Goal: Information Seeking & Learning: Compare options

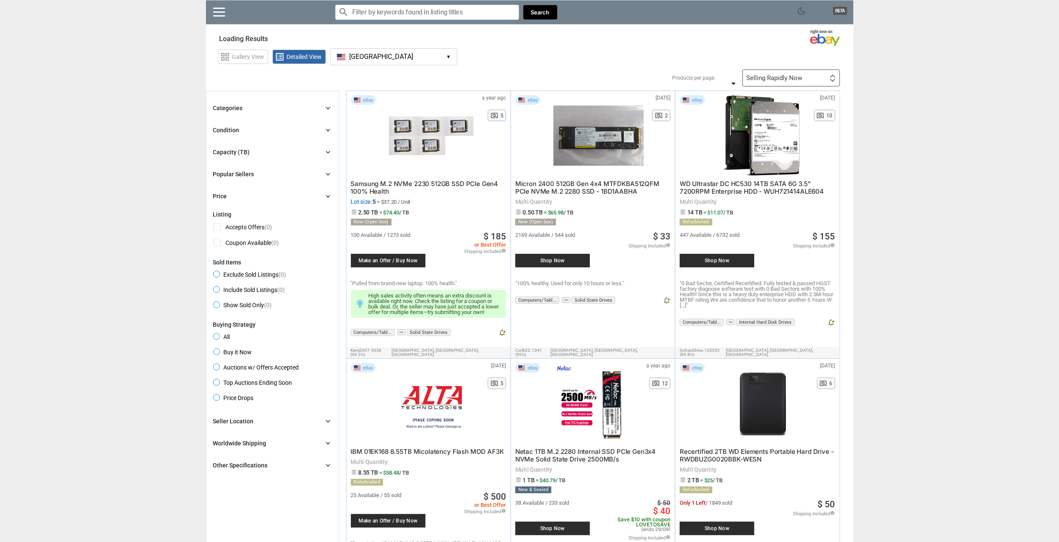
click at [443, 59] on button "[GEOGRAPHIC_DATA] [GEOGRAPHIC_DATA] ▾" at bounding box center [393, 56] width 127 height 17
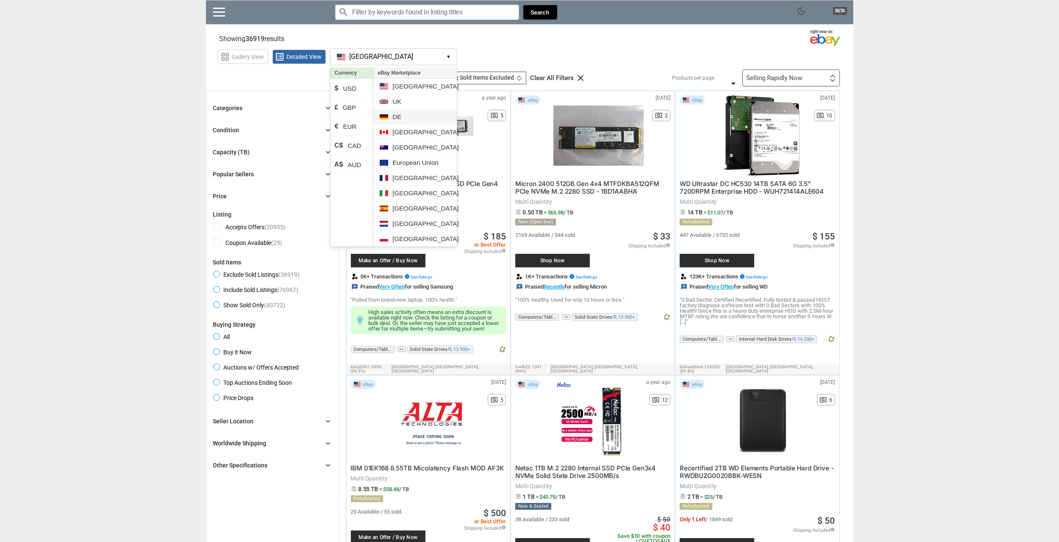
click at [396, 111] on li "DE" at bounding box center [414, 116] width 83 height 15
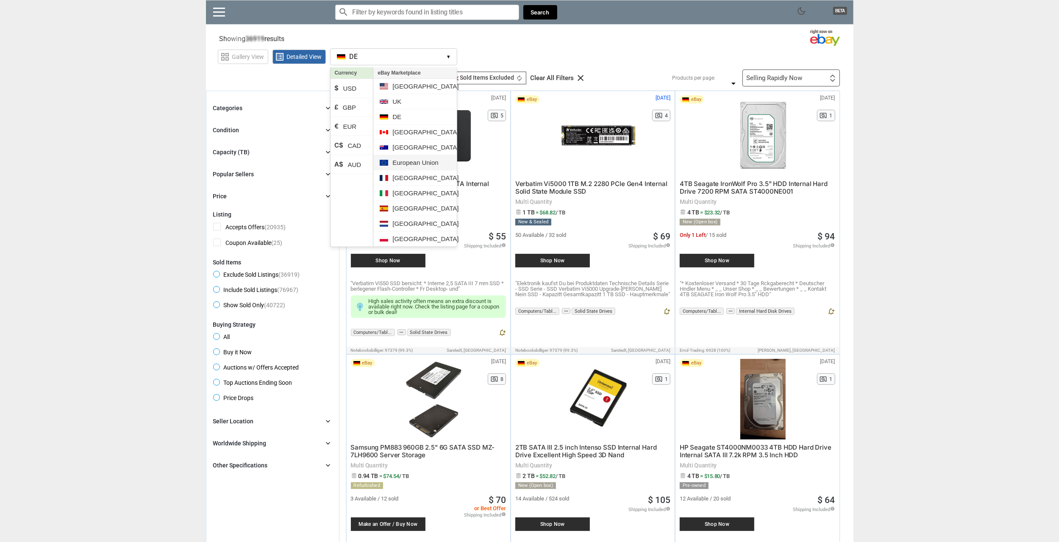
click at [400, 157] on li "European Union" at bounding box center [414, 162] width 83 height 15
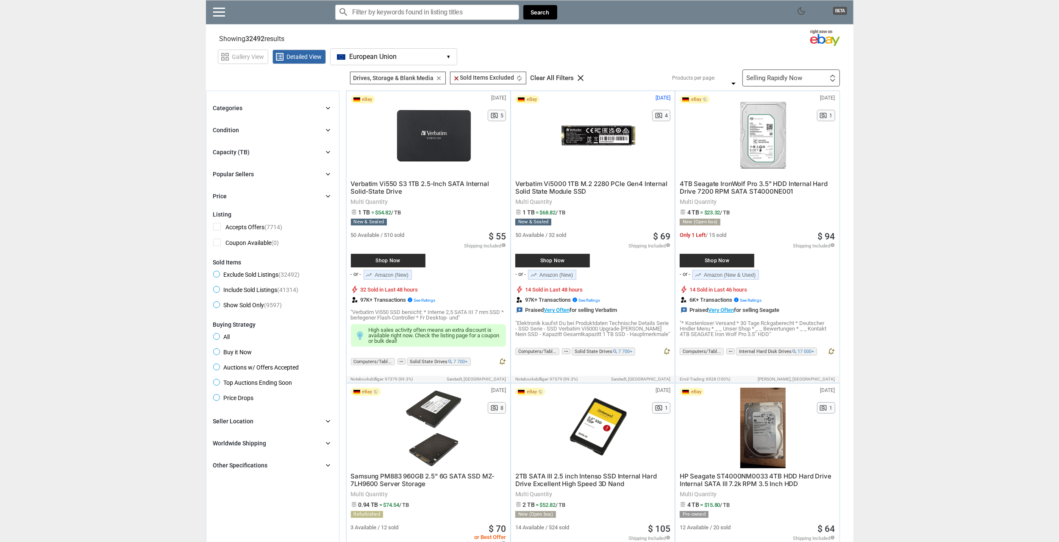
click at [440, 59] on button "European Union EU ▾" at bounding box center [393, 56] width 127 height 17
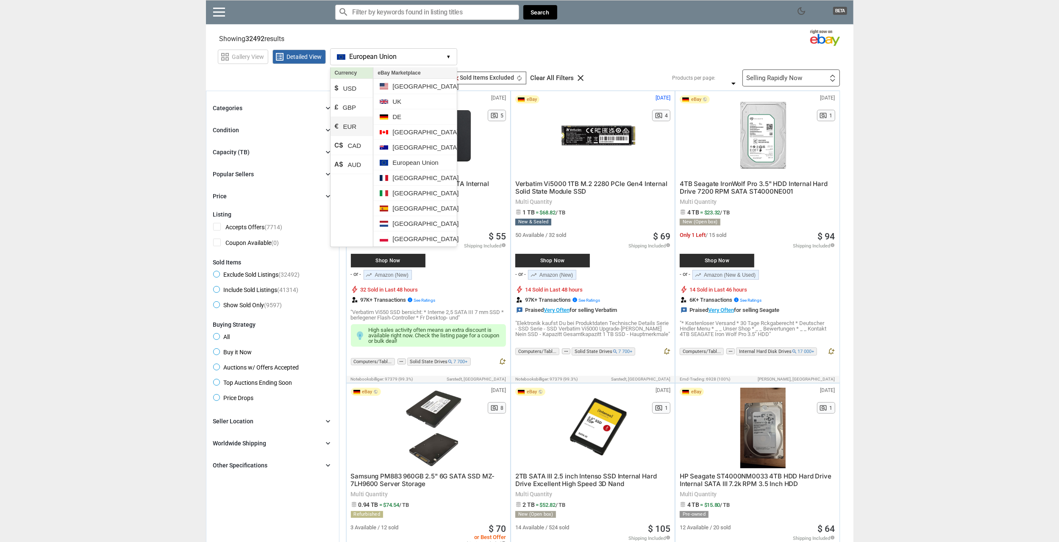
click at [356, 127] on li "€ EUR" at bounding box center [352, 126] width 43 height 19
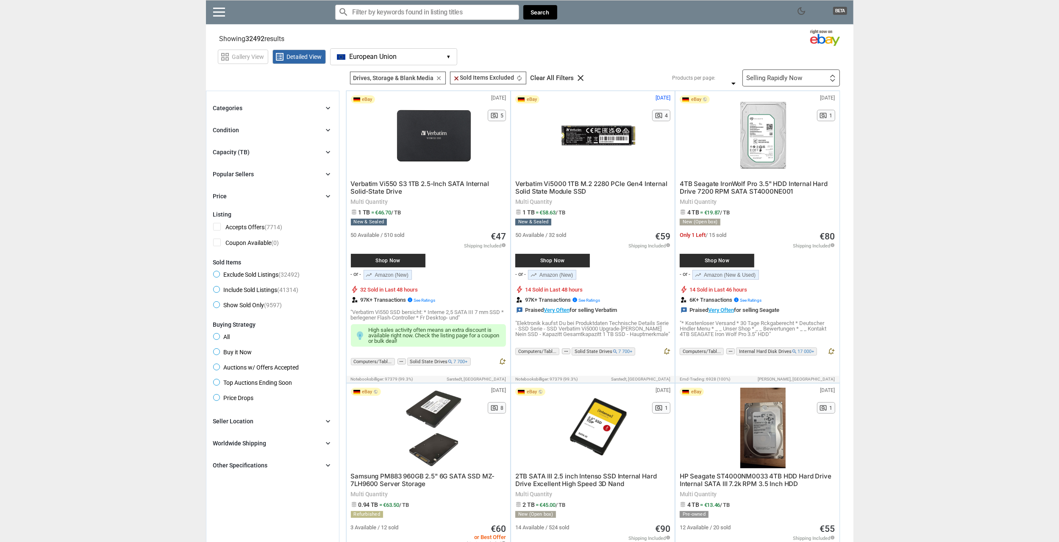
click at [263, 148] on div "Capacity (TB) chevron_right" at bounding box center [272, 152] width 119 height 10
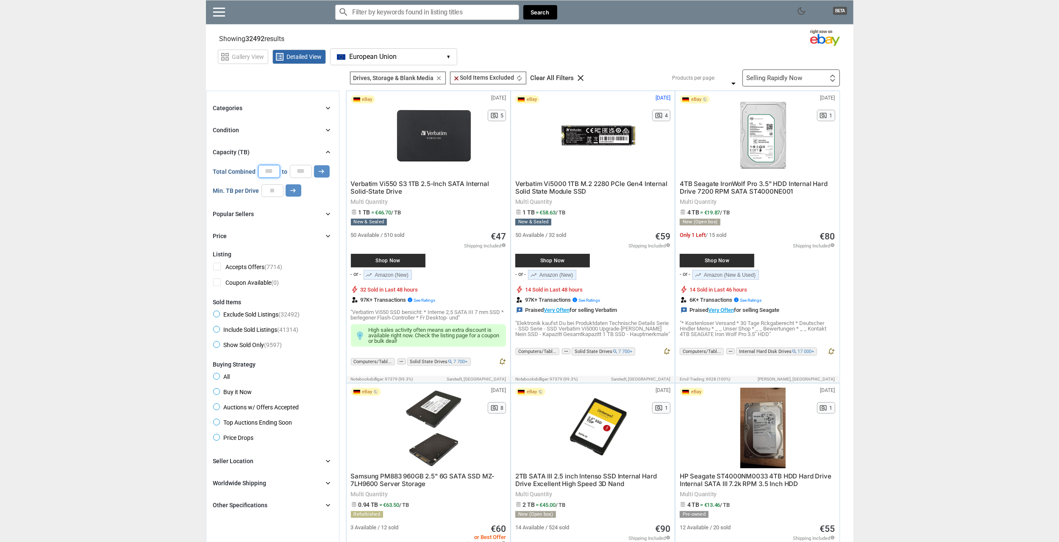
click at [270, 170] on input "*" at bounding box center [269, 171] width 22 height 13
click at [298, 175] on input "*" at bounding box center [301, 171] width 22 height 13
click at [281, 189] on input "number" at bounding box center [272, 190] width 22 height 13
type input "*"
click at [292, 193] on icon "arrow_right_alt" at bounding box center [293, 190] width 8 height 8
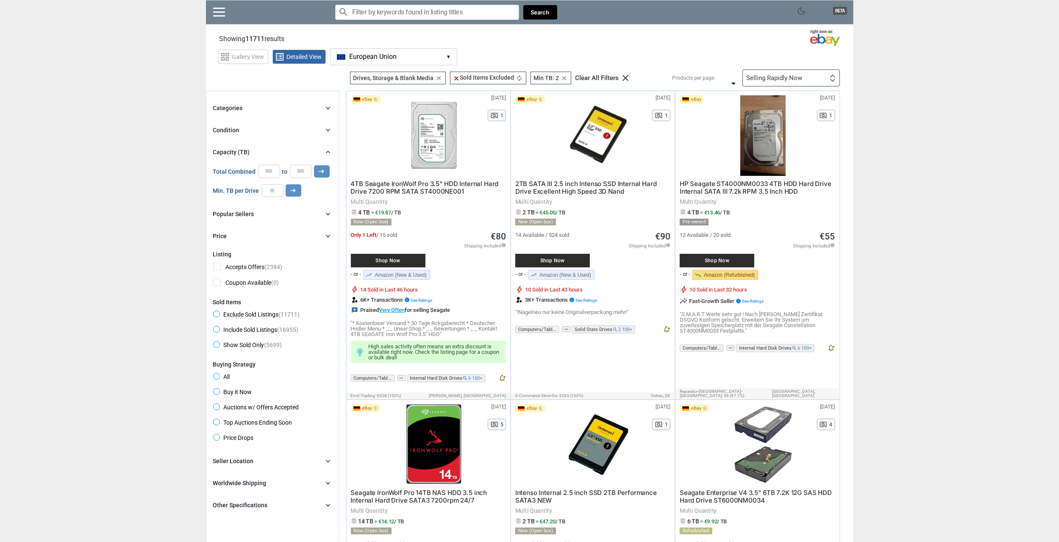
click at [249, 125] on div "Condition chevron_right" at bounding box center [272, 130] width 119 height 10
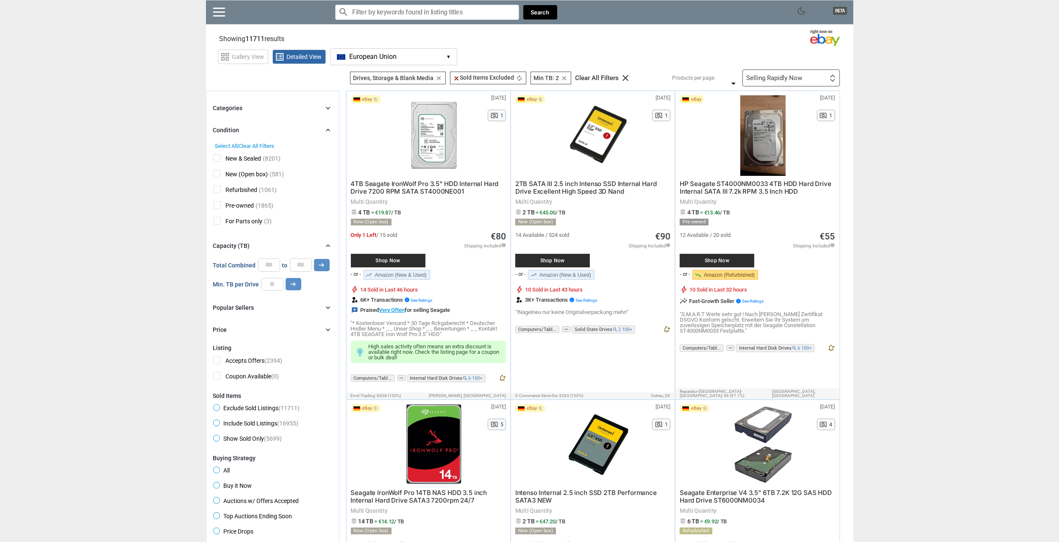
click at [248, 126] on div "Condition chevron_right" at bounding box center [272, 130] width 119 height 10
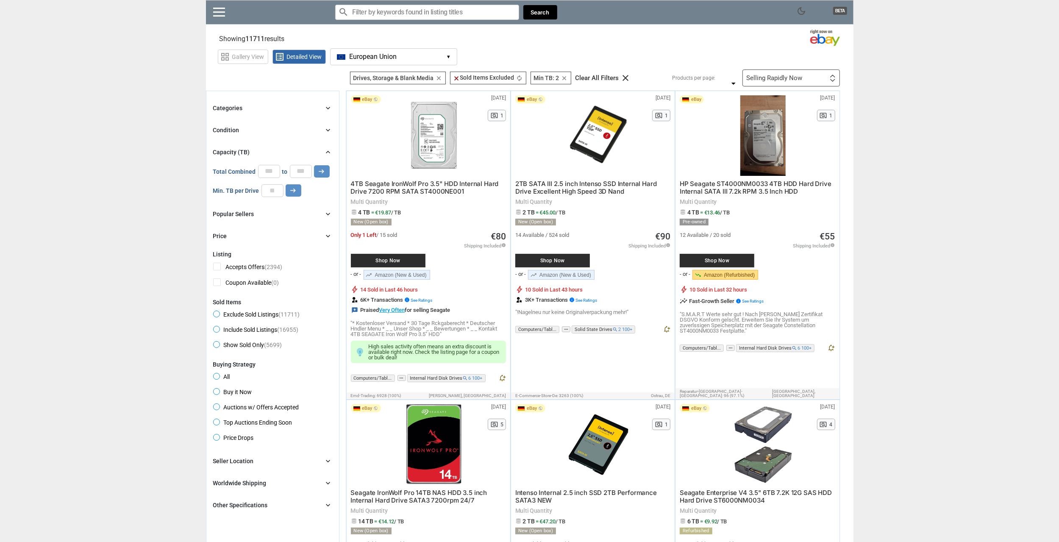
click at [248, 126] on div "Condition chevron_right" at bounding box center [272, 130] width 119 height 10
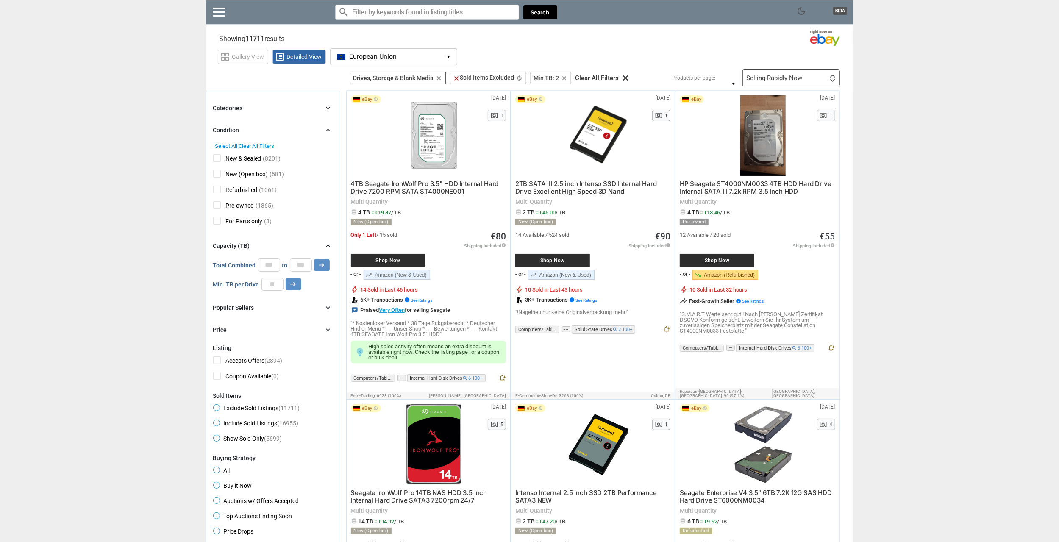
click at [242, 160] on span "New & Sealed" at bounding box center [237, 159] width 48 height 11
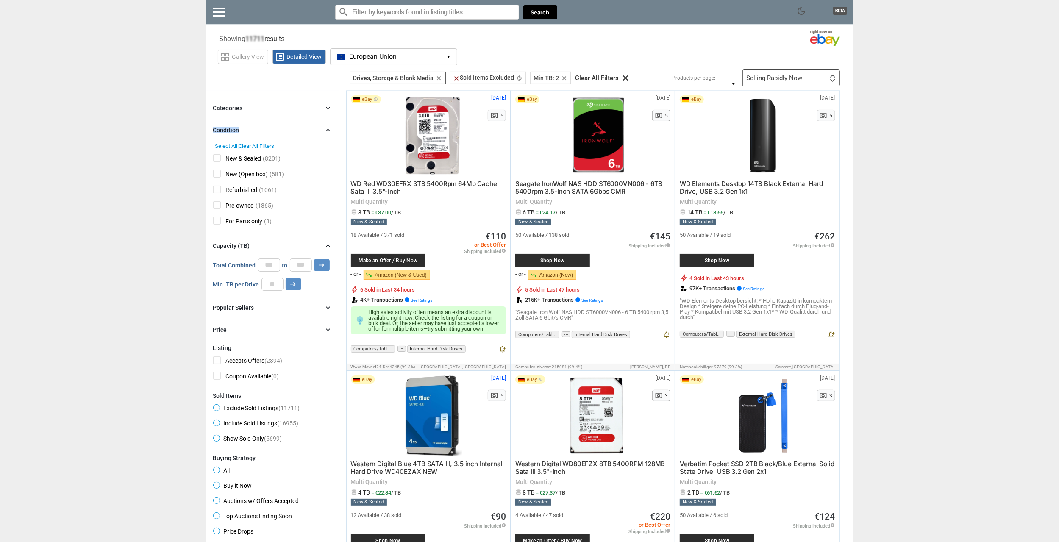
click at [252, 133] on div "Categories chevron_right search close Select All shown | Clear All shown Comput…" at bounding box center [272, 219] width 119 height 232
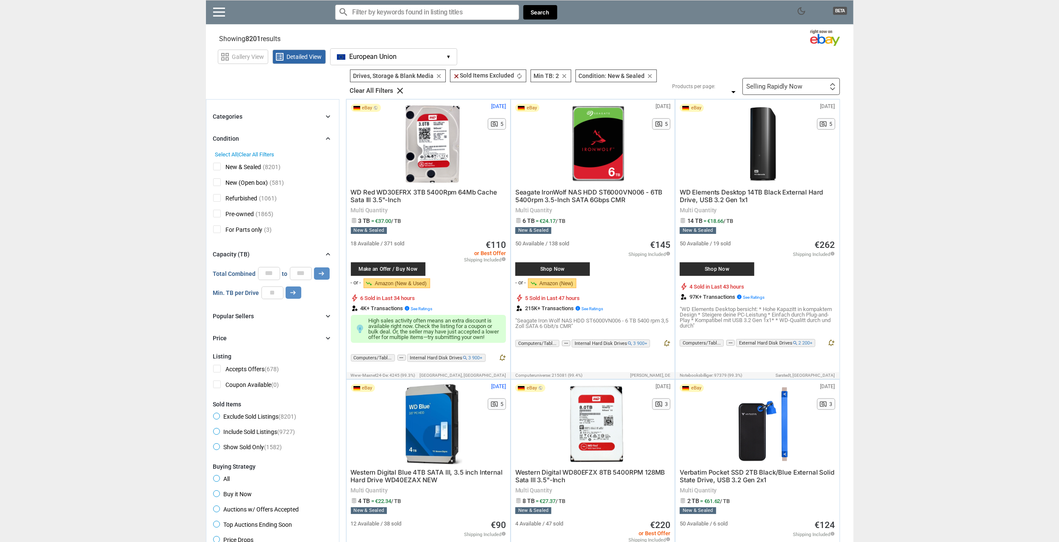
click at [298, 136] on div "Condition chevron_right" at bounding box center [272, 138] width 119 height 10
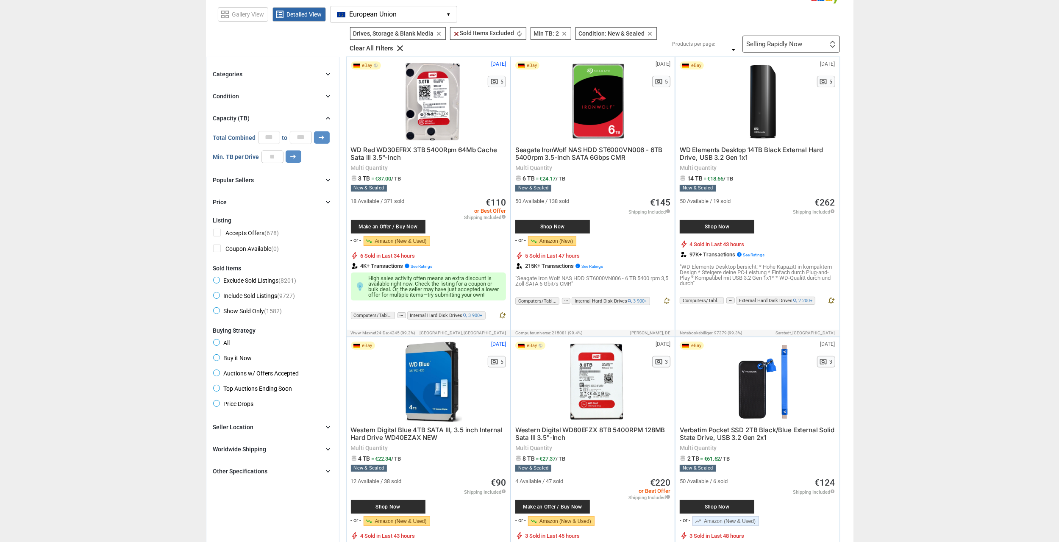
click at [263, 471] on div "Other Specifications" at bounding box center [240, 471] width 55 height 8
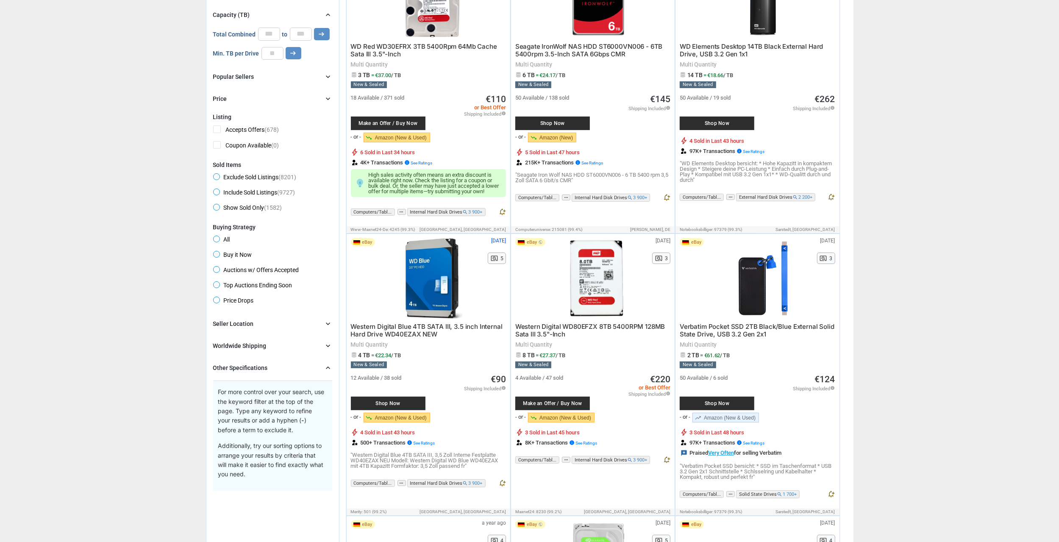
scroll to position [127, 0]
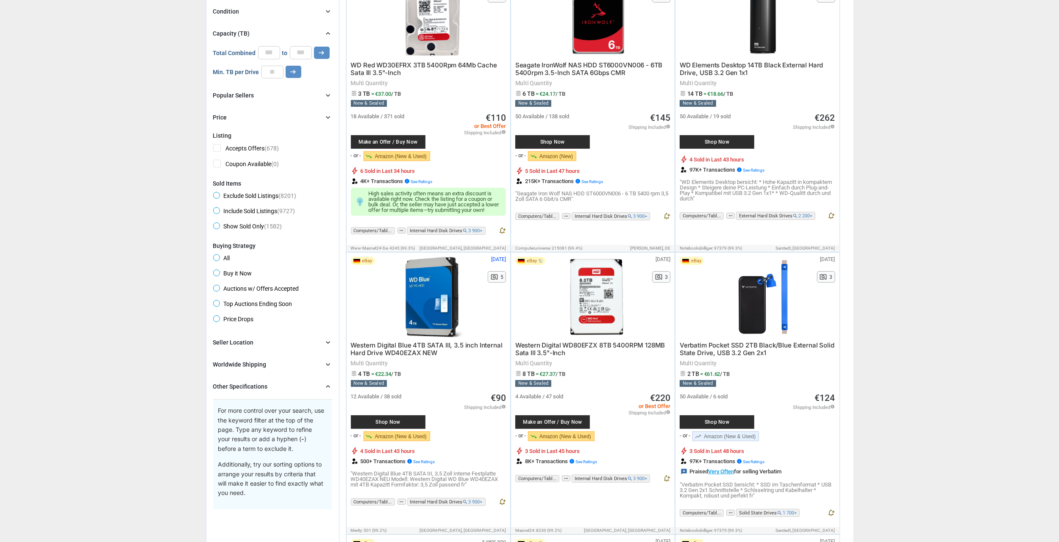
click at [298, 394] on div "Other Specifications chevron_right For more control over your search, use the k…" at bounding box center [272, 445] width 119 height 128
click at [298, 388] on div "Other Specifications chevron_right" at bounding box center [272, 386] width 119 height 10
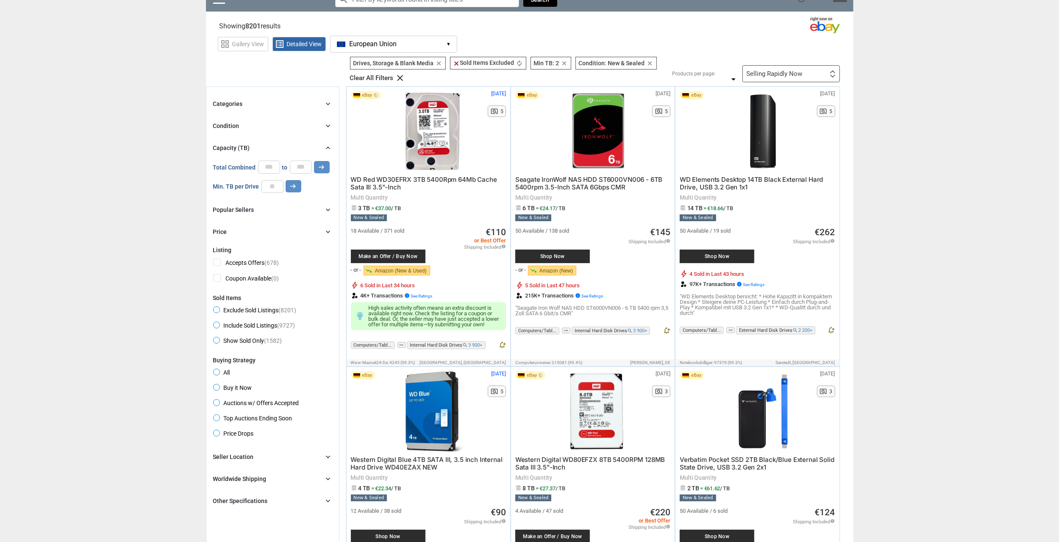
scroll to position [0, 0]
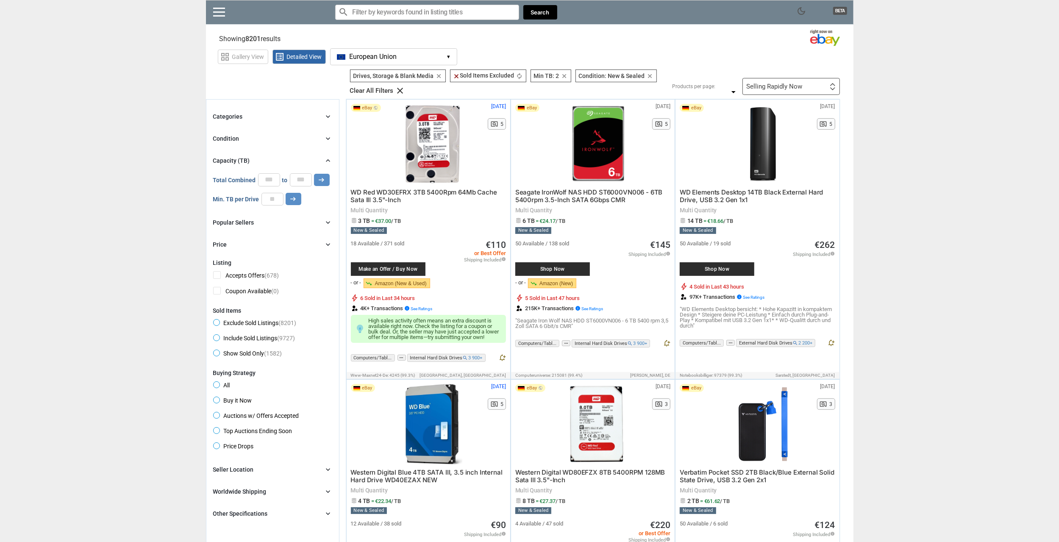
click at [249, 137] on div "Condition chevron_right" at bounding box center [272, 138] width 119 height 10
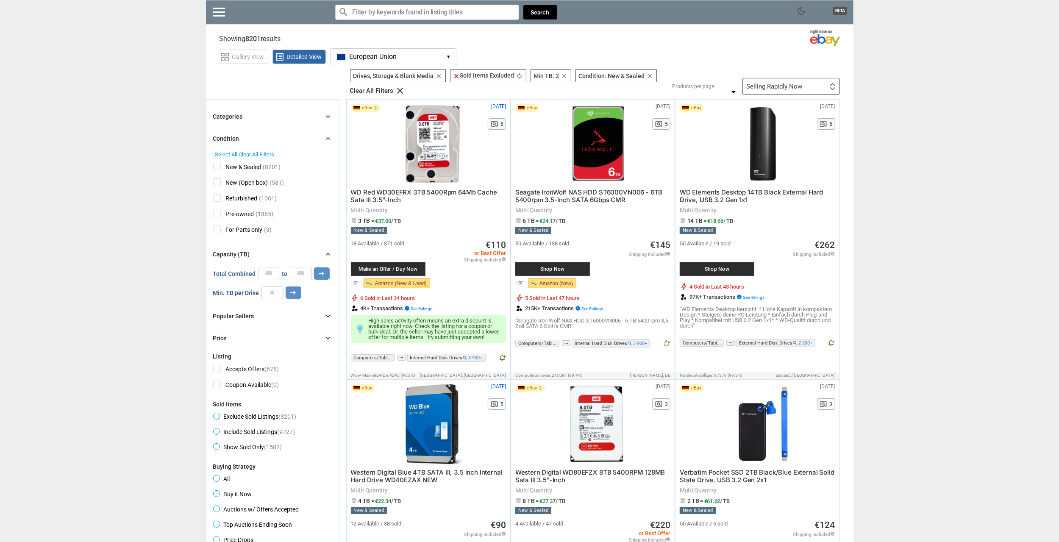
click at [249, 135] on div "Condition chevron_right" at bounding box center [272, 138] width 119 height 10
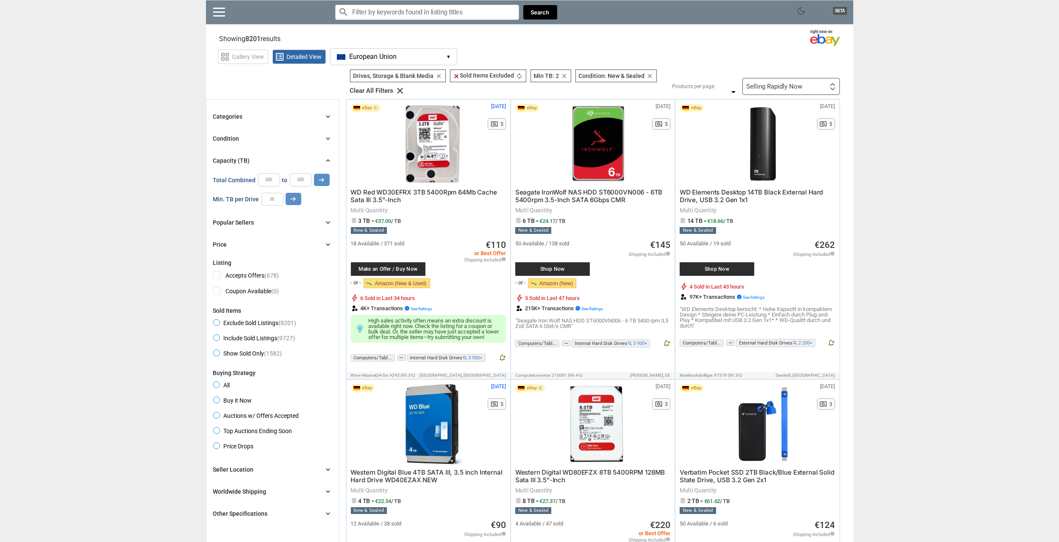
click at [249, 116] on div "Categories chevron_right" at bounding box center [272, 116] width 119 height 10
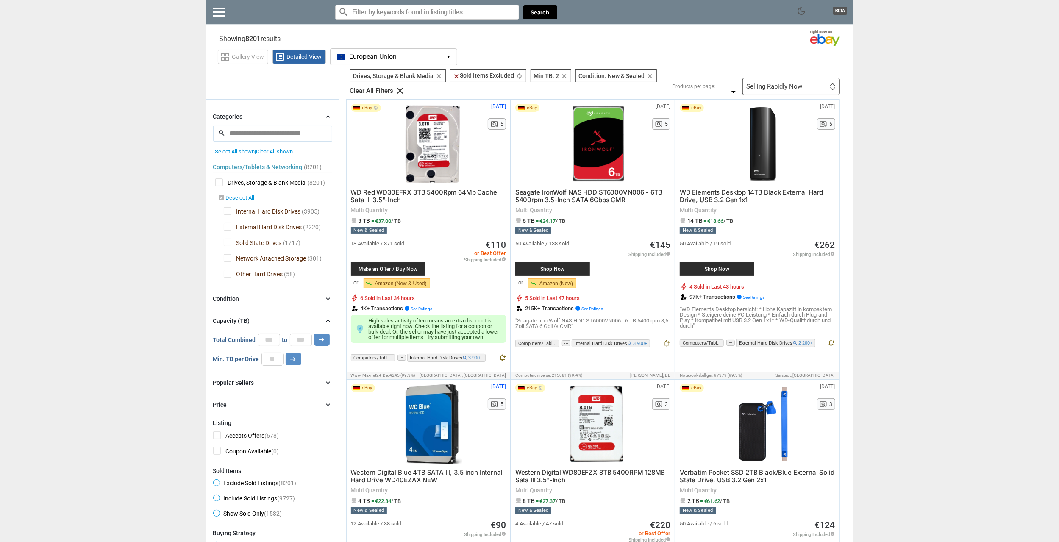
click at [227, 223] on span "External Hard Disk Drives" at bounding box center [263, 228] width 78 height 11
click at [228, 208] on span "Internal Hard Disk Drives" at bounding box center [262, 212] width 77 height 11
click at [227, 257] on span "Network Attached Storage" at bounding box center [265, 259] width 83 height 11
click at [227, 273] on span "Other Hard Drives" at bounding box center [253, 275] width 59 height 11
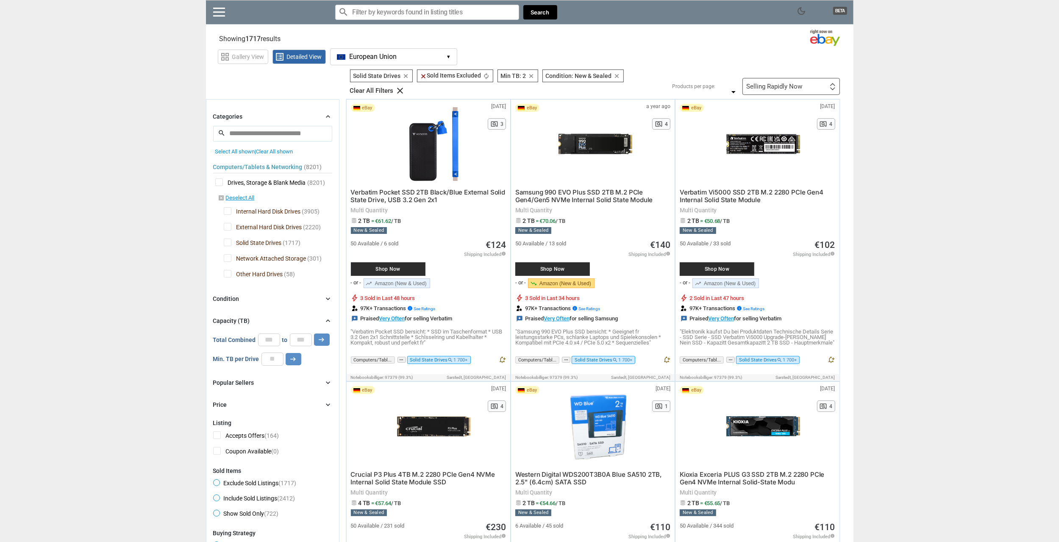
click at [431, 57] on button "European Union EU ▾" at bounding box center [393, 56] width 127 height 17
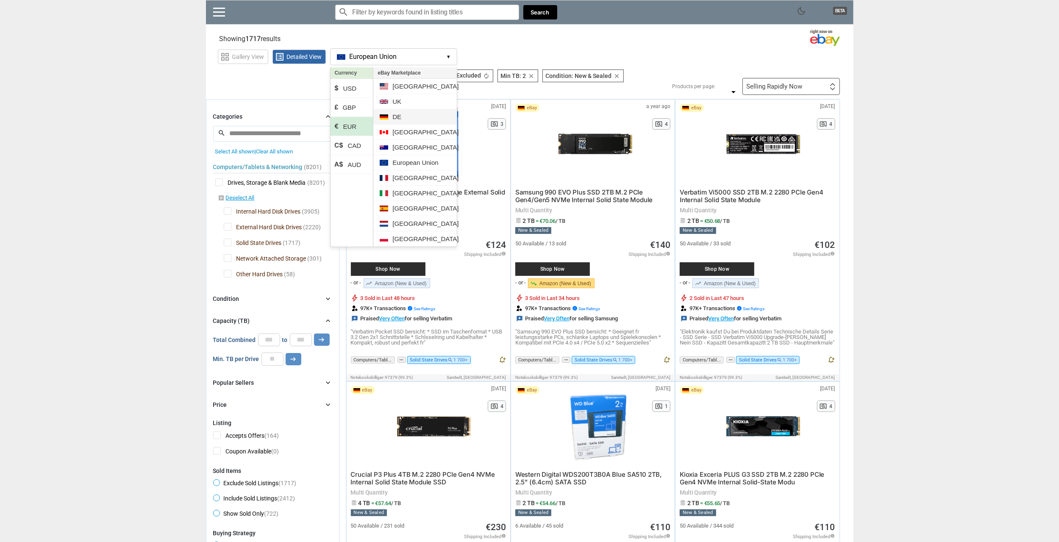
click at [406, 111] on li "DE" at bounding box center [414, 116] width 83 height 15
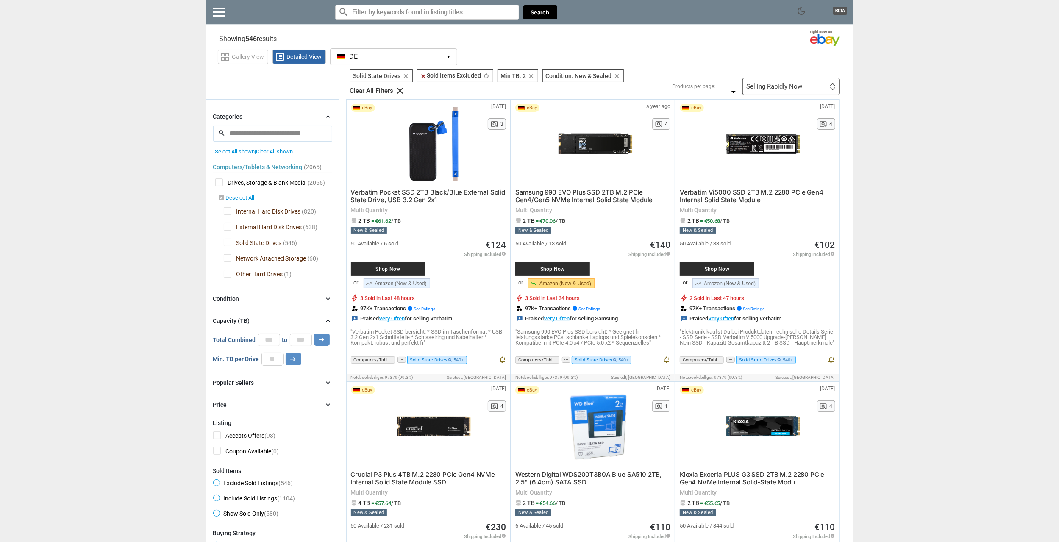
click at [435, 53] on button "DE DE ▾" at bounding box center [393, 56] width 127 height 17
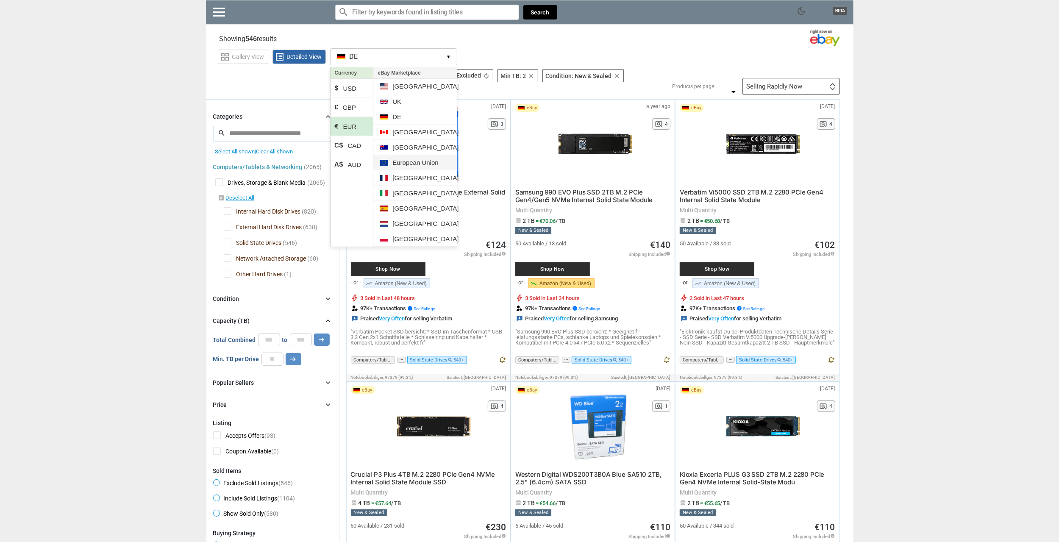
click at [415, 159] on li "European Union" at bounding box center [414, 162] width 83 height 15
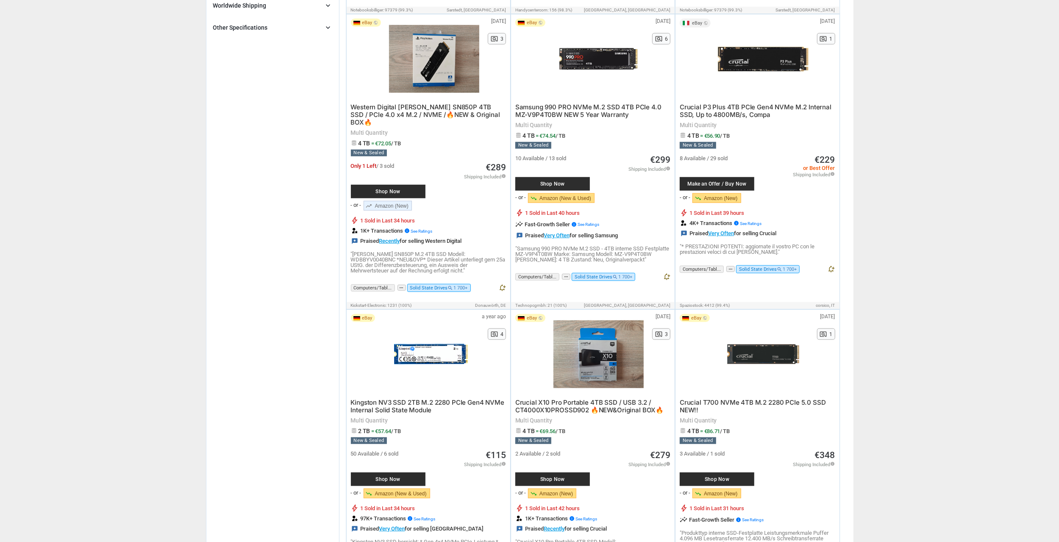
scroll to position [818, 0]
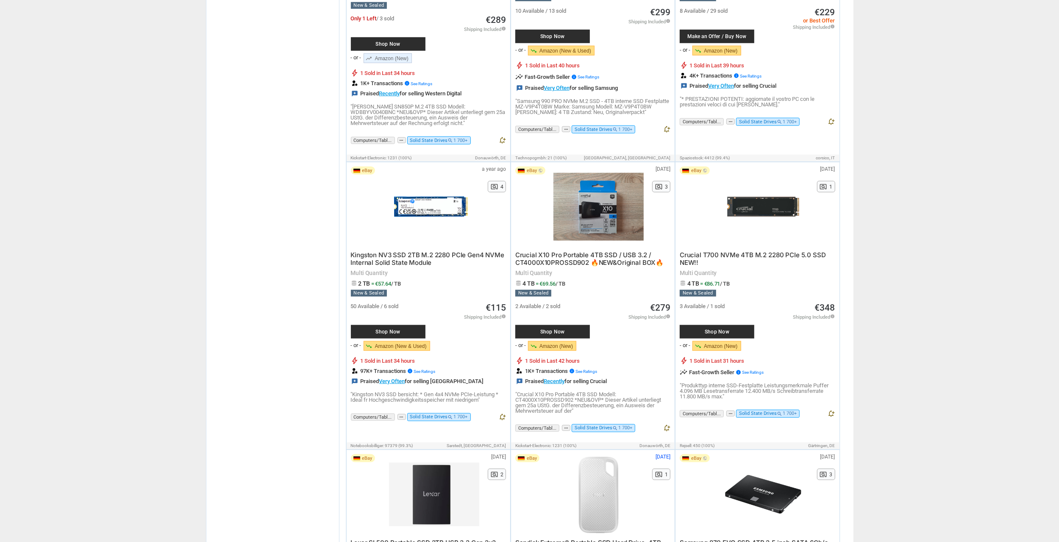
drag, startPoint x: 964, startPoint y: 322, endPoint x: 1009, endPoint y: 417, distance: 105.8
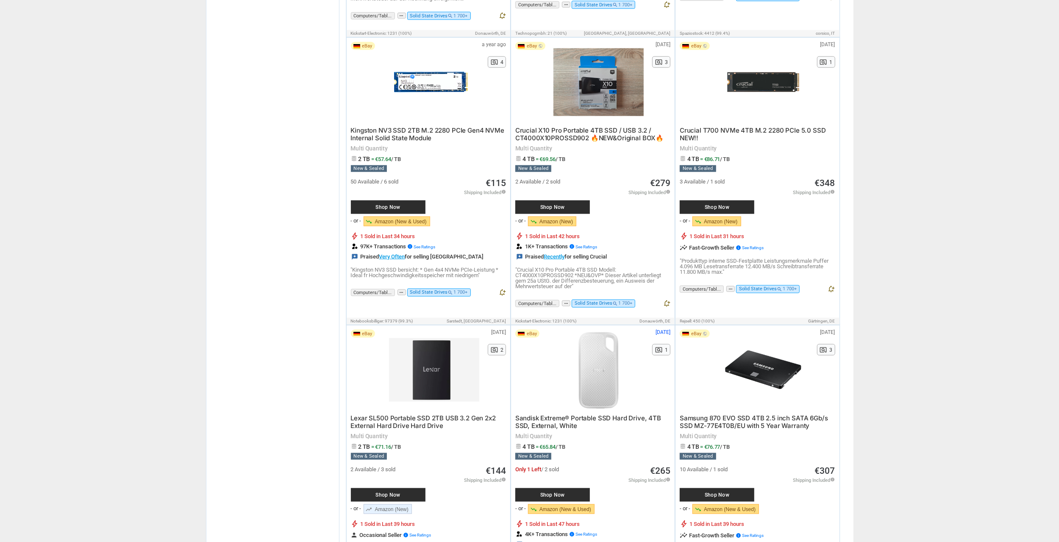
scroll to position [1129, 0]
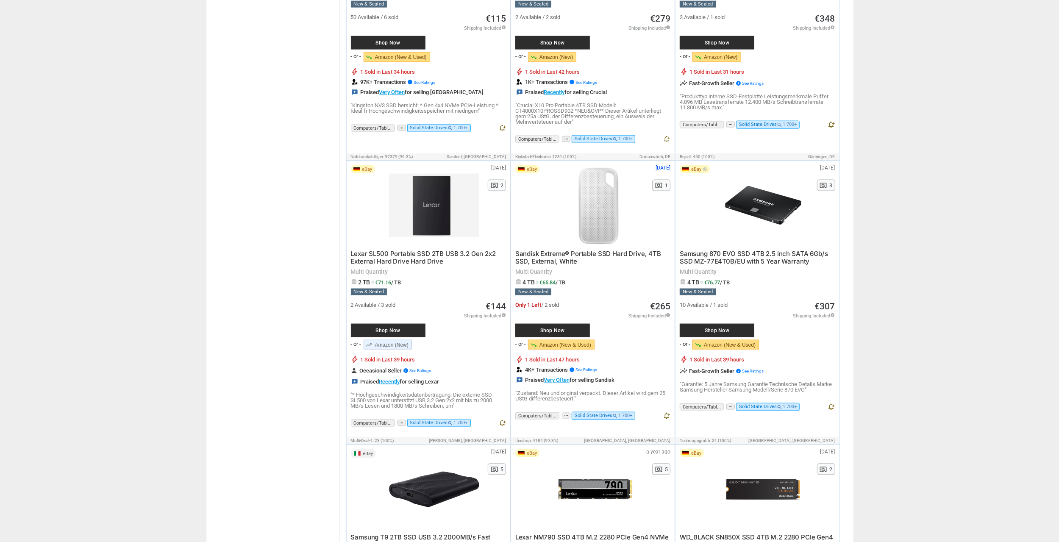
drag, startPoint x: 926, startPoint y: 293, endPoint x: 909, endPoint y: 349, distance: 58.5
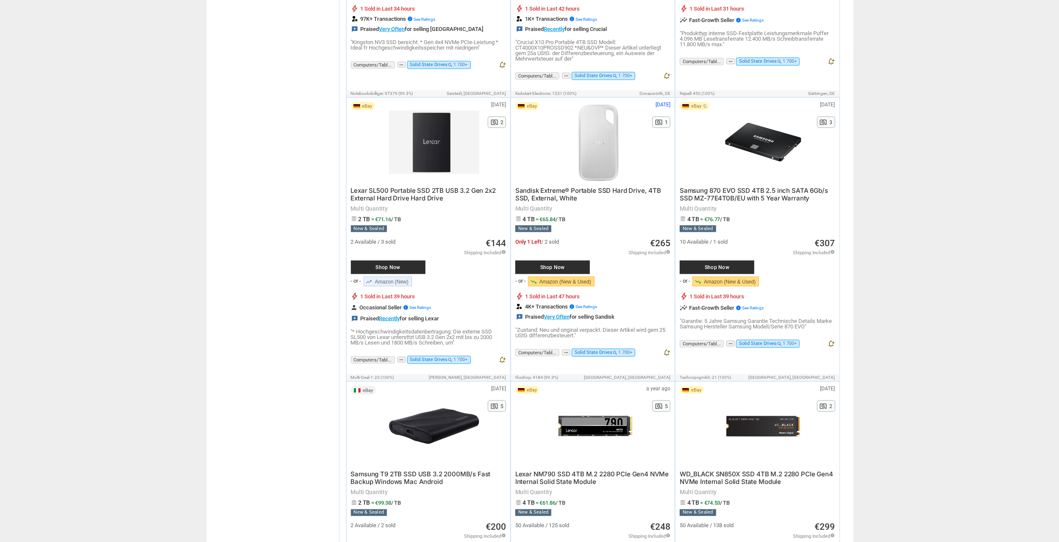
scroll to position [1297, 0]
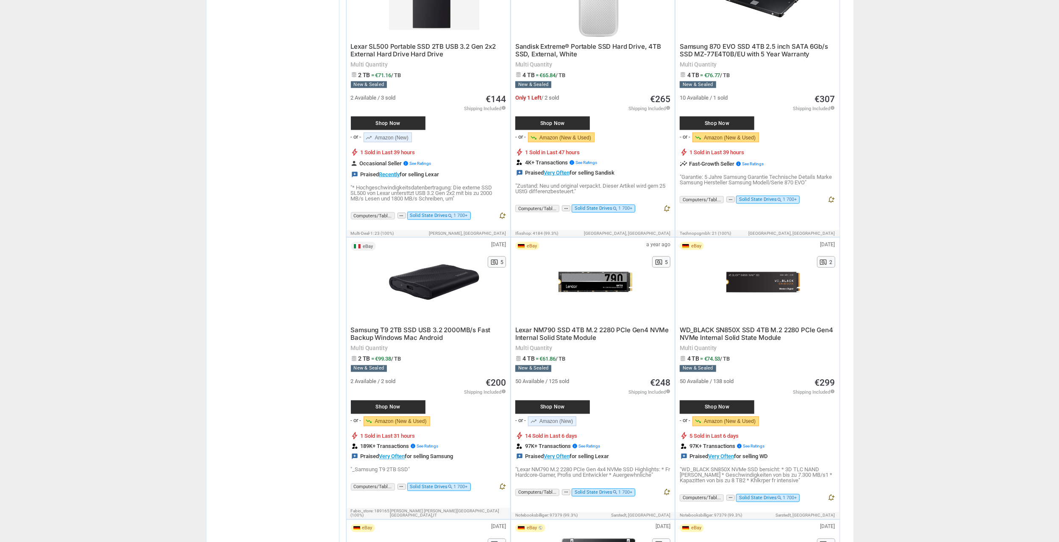
drag, startPoint x: 887, startPoint y: 358, endPoint x: 885, endPoint y: 383, distance: 24.6
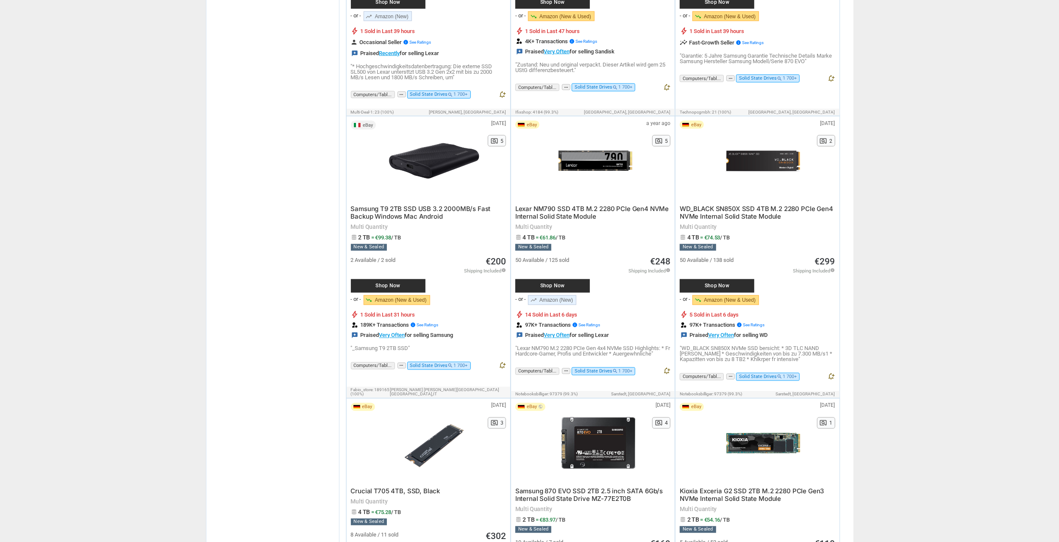
drag, startPoint x: 915, startPoint y: 264, endPoint x: 929, endPoint y: 372, distance: 108.5
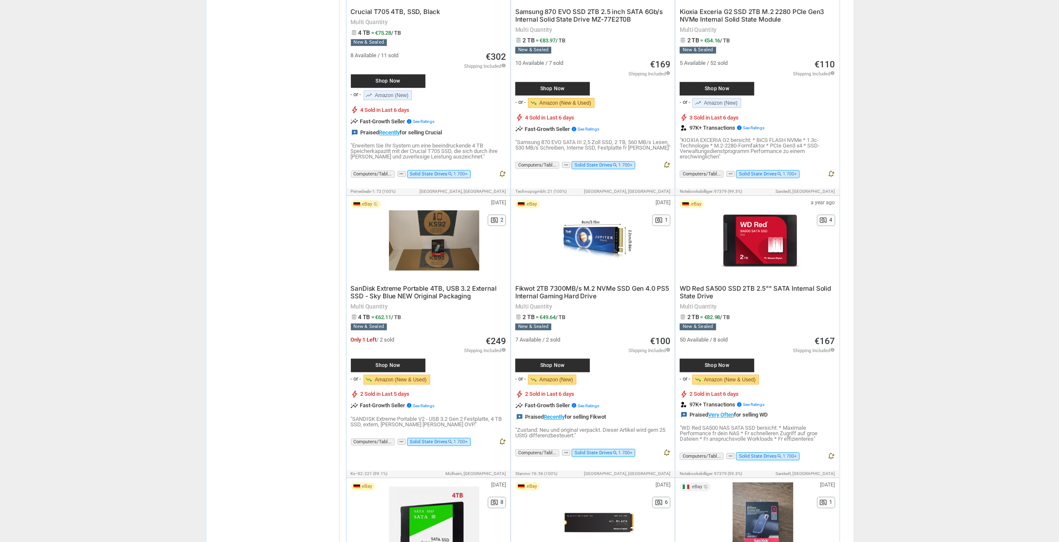
scroll to position [1970, 0]
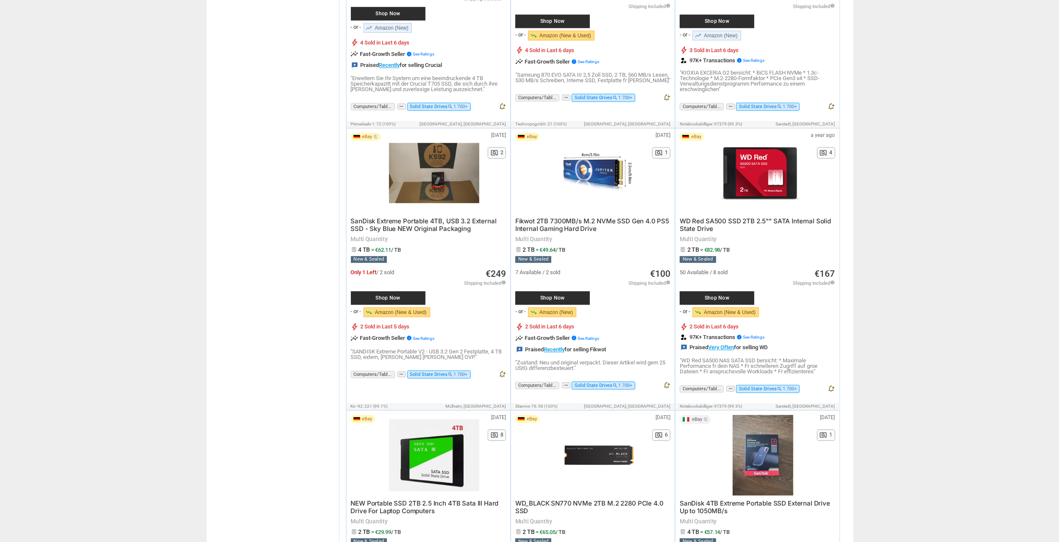
drag, startPoint x: 922, startPoint y: 300, endPoint x: 924, endPoint y: 378, distance: 78.0
